Goal: Check status: Check status

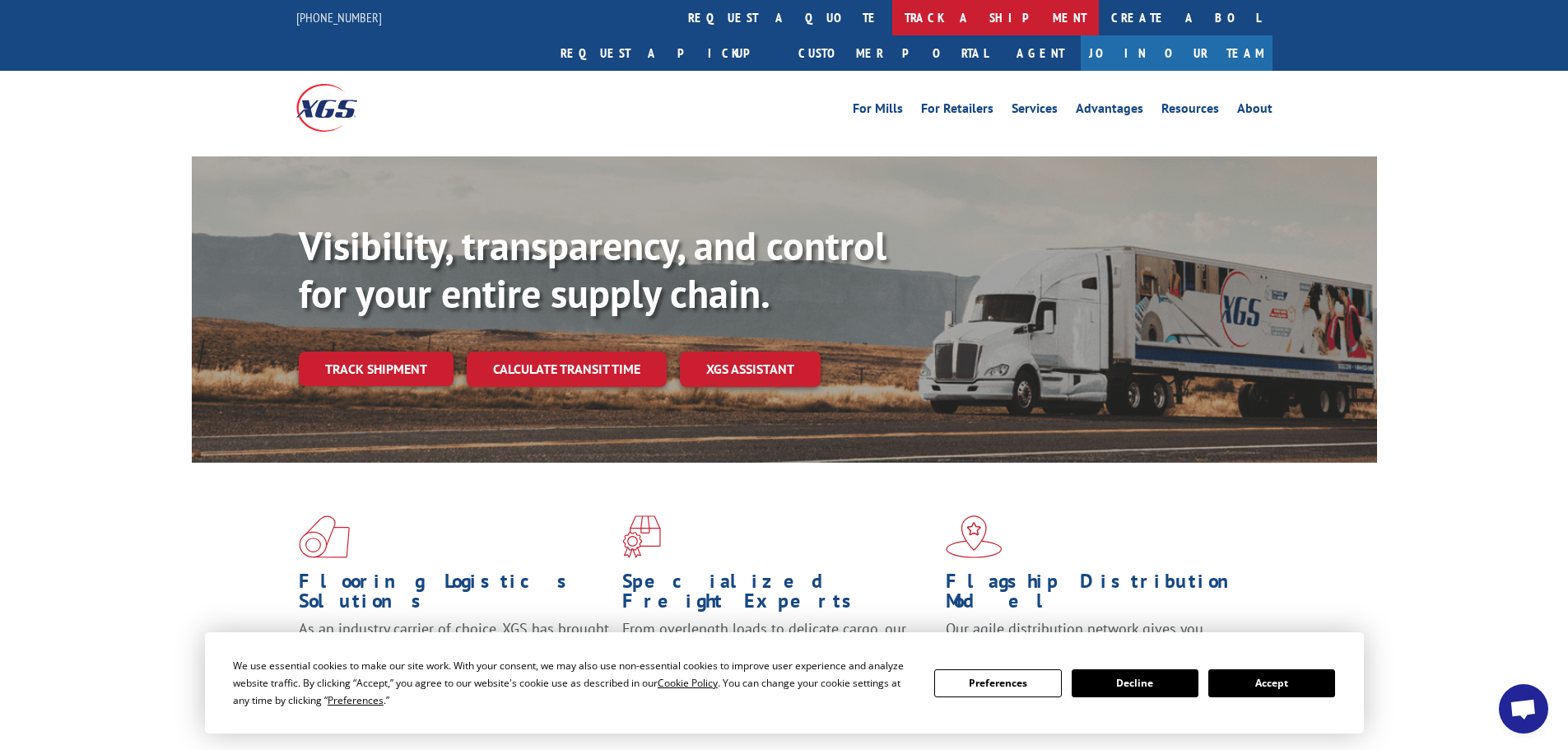
click at [892, 9] on link "track a shipment" at bounding box center [995, 17] width 207 height 35
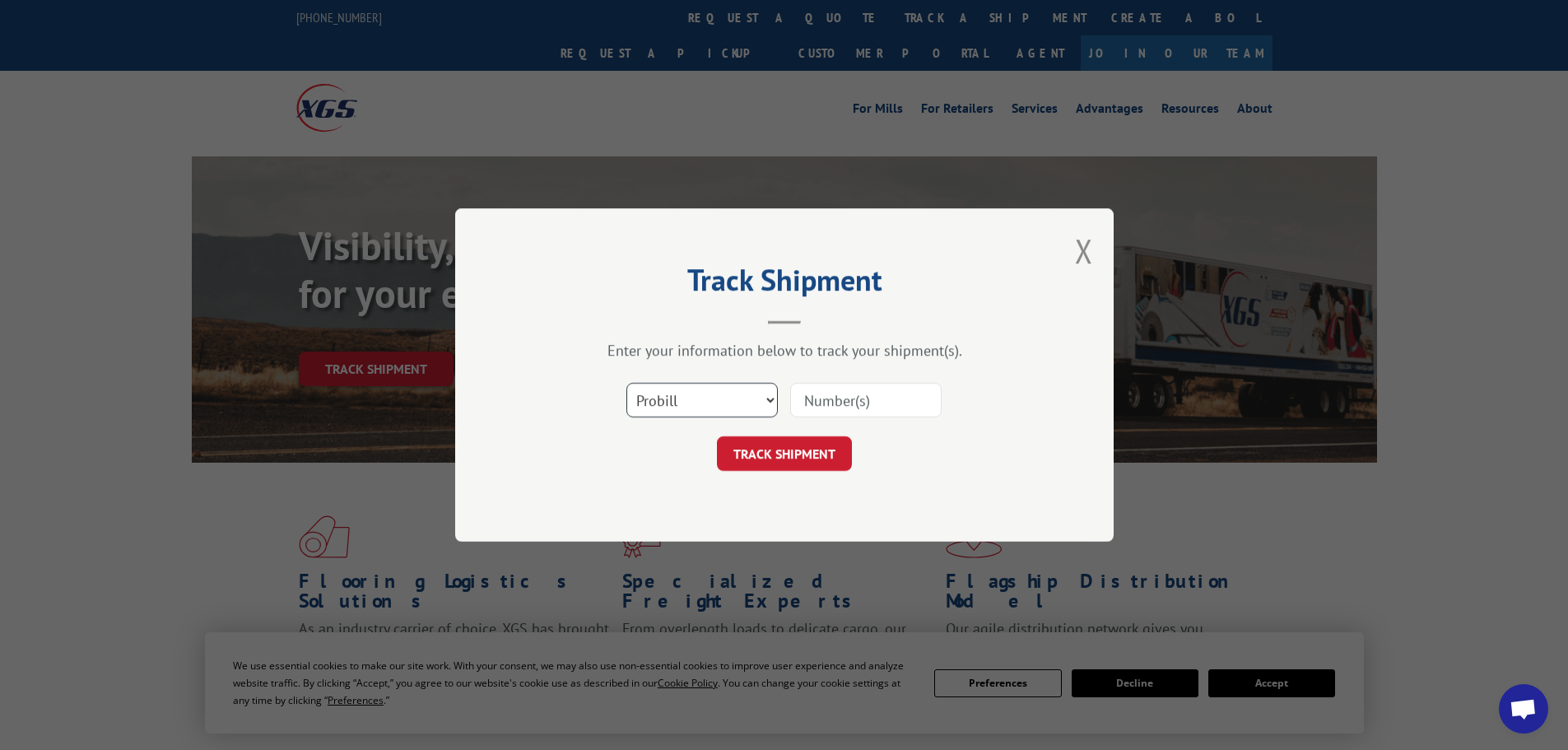
click at [719, 394] on select "Select category... Probill BOL PO" at bounding box center [702, 400] width 151 height 34
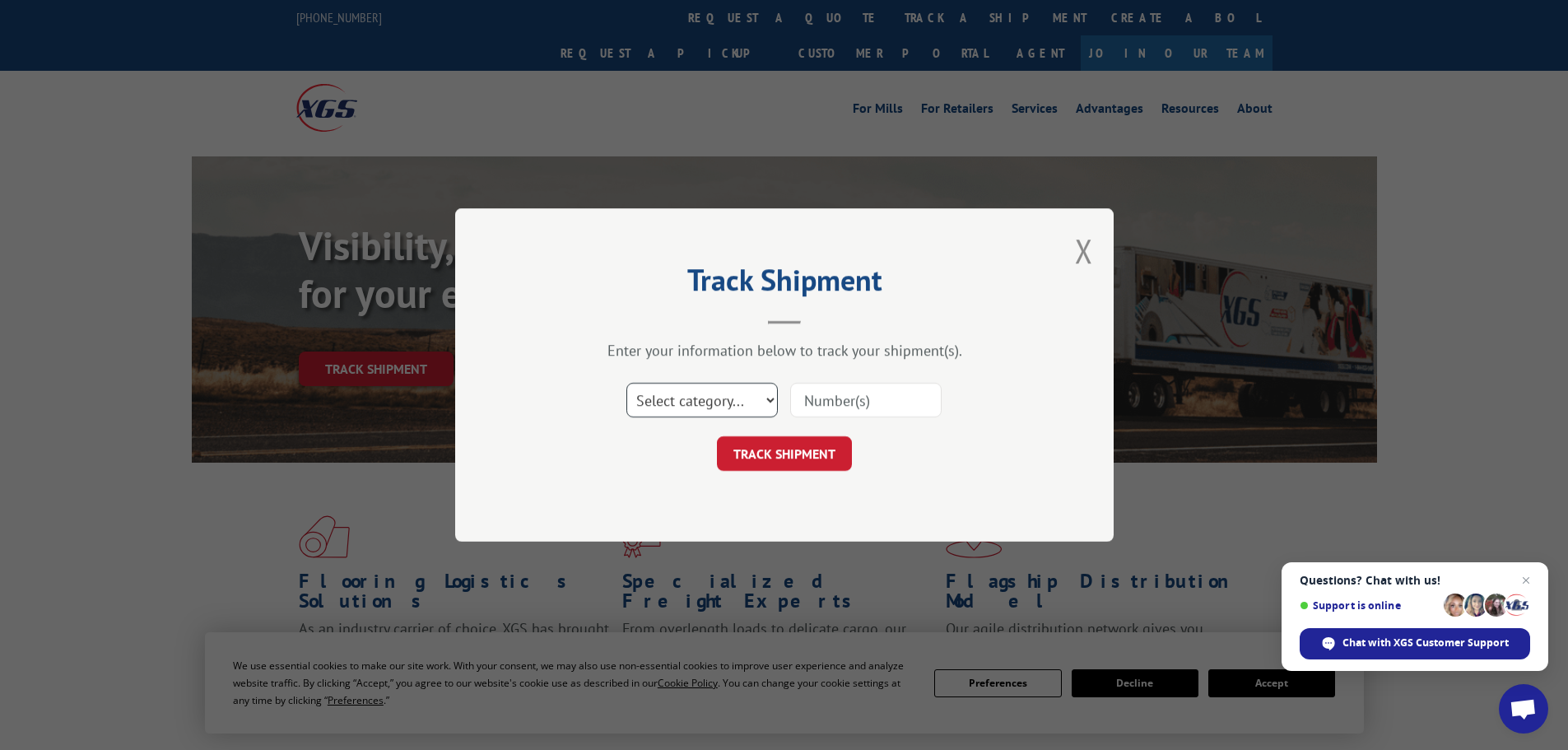
click at [626, 383] on select "Select category... Probill BOL PO" at bounding box center [702, 400] width 151 height 34
click at [715, 384] on select "Select category... Probill BOL PO" at bounding box center [702, 400] width 151 height 34
select select "bol"
click at [626, 383] on select "Select category... Probill BOL PO" at bounding box center [702, 400] width 151 height 34
click at [847, 404] on input at bounding box center [866, 400] width 151 height 34
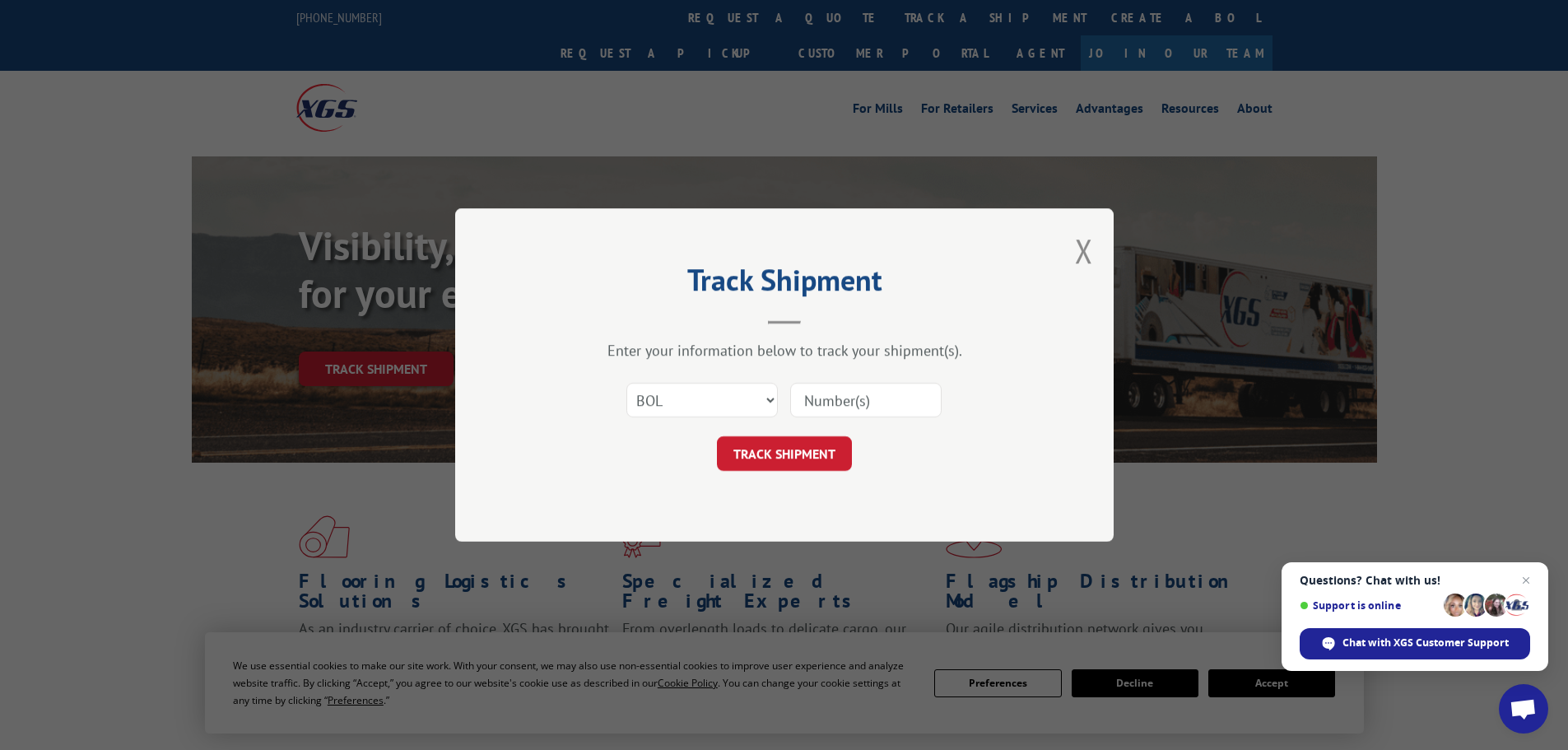
paste input "7067565"
type input "7067565"
click at [778, 456] on button "TRACK SHIPMENT" at bounding box center [784, 453] width 135 height 34
